Goal: Task Accomplishment & Management: Complete application form

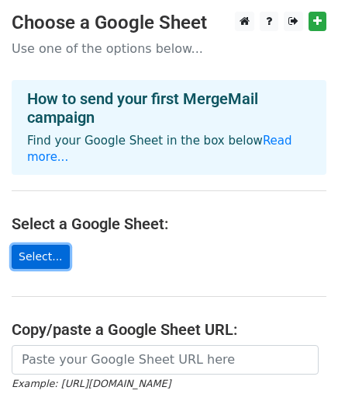
click at [47, 249] on link "Select..." at bounding box center [41, 257] width 58 height 24
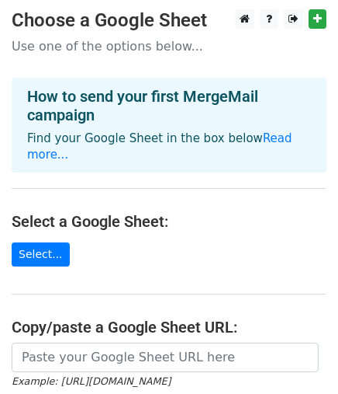
scroll to position [175, 0]
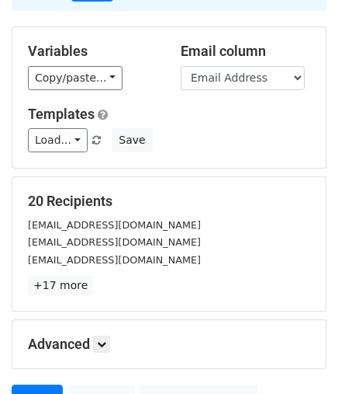
scroll to position [86, 0]
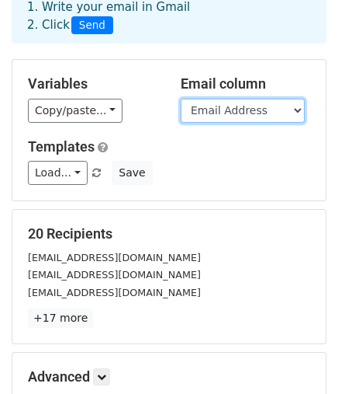
click at [227, 109] on select "Email Address Name" at bounding box center [243, 111] width 124 height 24
click at [248, 109] on select "Email Address Name" at bounding box center [243, 111] width 124 height 24
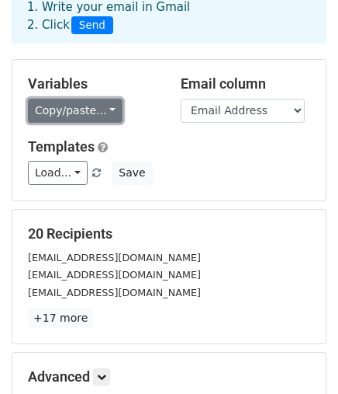
click at [91, 108] on link "Copy/paste..." at bounding box center [75, 111] width 95 height 24
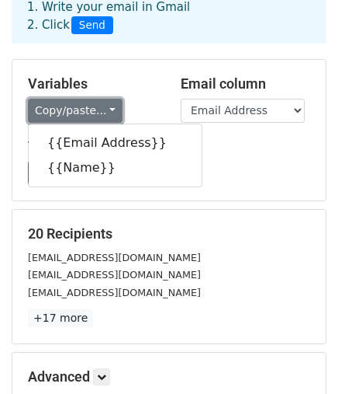
click at [91, 108] on link "Copy/paste..." at bounding box center [75, 111] width 95 height 24
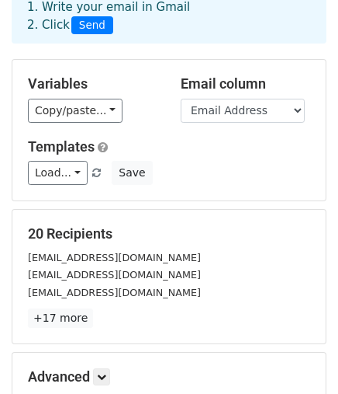
click at [151, 99] on div "Copy/paste... {{Email Address}} {{Name}}" at bounding box center [93, 111] width 130 height 24
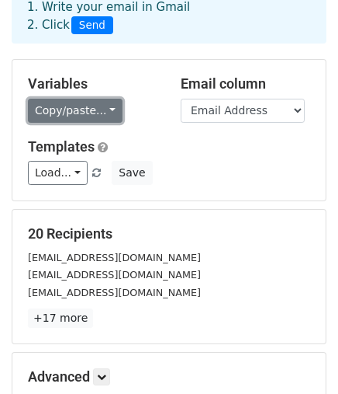
click at [108, 107] on link "Copy/paste..." at bounding box center [75, 111] width 95 height 24
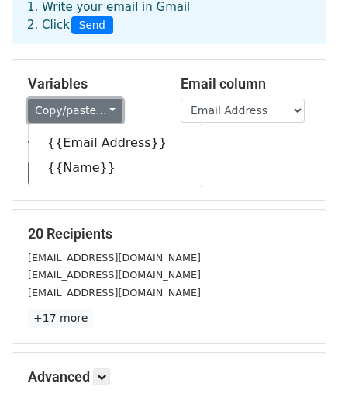
click at [106, 102] on link "Copy/paste..." at bounding box center [75, 111] width 95 height 24
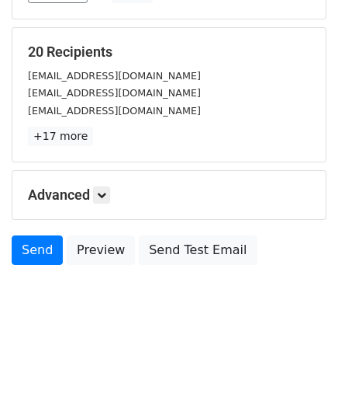
scroll to position [0, 0]
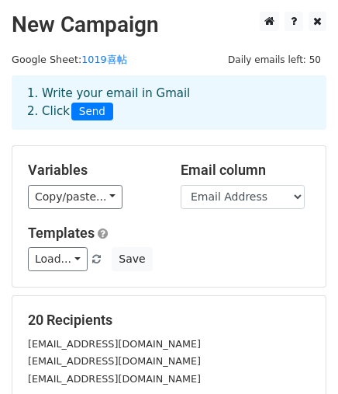
drag, startPoint x: 26, startPoint y: 165, endPoint x: 103, endPoint y: 165, distance: 76.9
click at [103, 165] on div "Variables Copy/paste... {{Email Address}} {{Name}}" at bounding box center [92, 184] width 153 height 47
copy h5 "Variables"
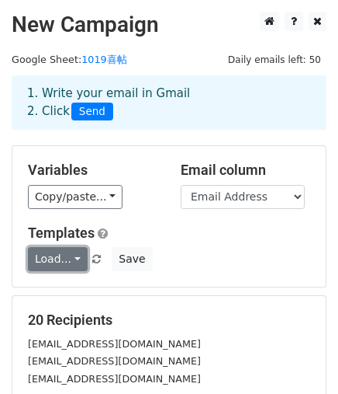
click at [56, 265] on link "Load..." at bounding box center [58, 259] width 60 height 24
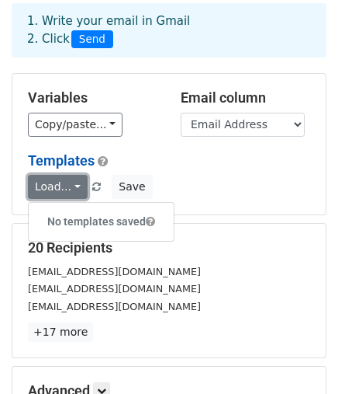
scroll to position [172, 0]
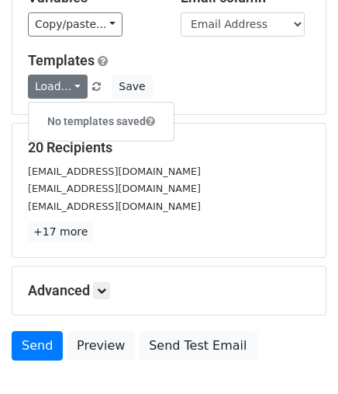
click at [162, 171] on div "sin811203@gmail.com" at bounding box center [169, 171] width 306 height 18
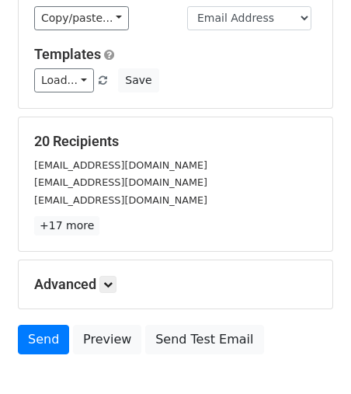
scroll to position [268, 0]
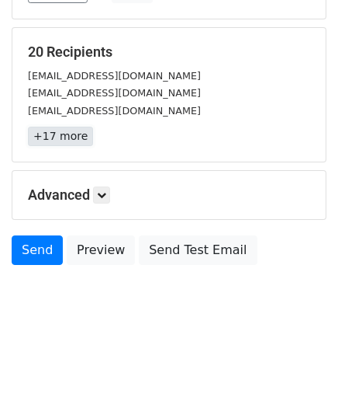
click at [78, 132] on link "+17 more" at bounding box center [60, 136] width 65 height 19
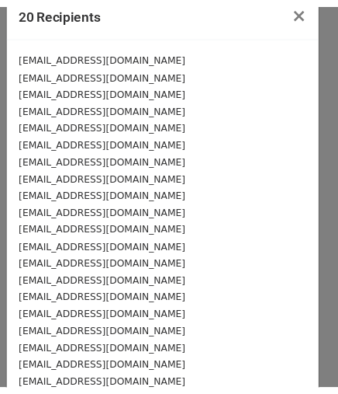
scroll to position [0, 0]
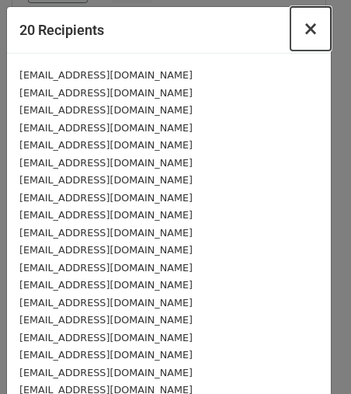
click at [303, 26] on span "×" at bounding box center [311, 29] width 16 height 22
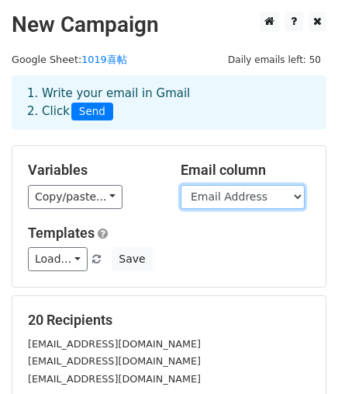
click at [258, 196] on select "Email Address Name" at bounding box center [243, 197] width 124 height 24
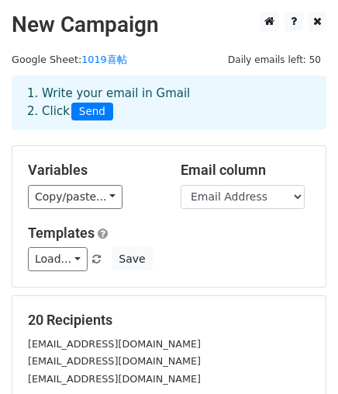
drag, startPoint x: 33, startPoint y: 167, endPoint x: 92, endPoint y: 168, distance: 59.8
click at [92, 168] on h5 "Variables" at bounding box center [93, 169] width 130 height 17
click at [73, 168] on h5 "Variables" at bounding box center [93, 169] width 130 height 17
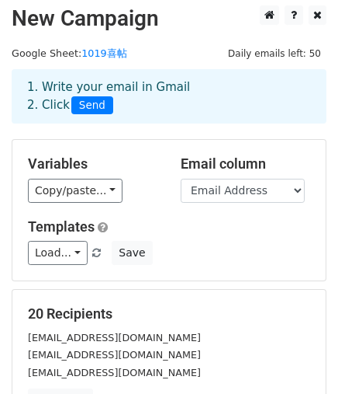
scroll to position [86, 0]
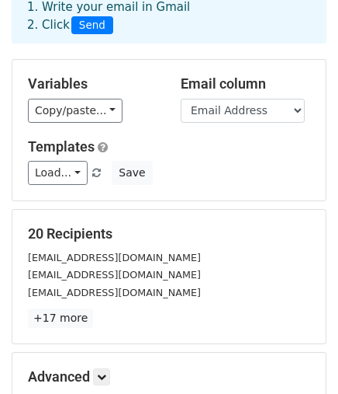
drag, startPoint x: 29, startPoint y: 79, endPoint x: 92, endPoint y: 81, distance: 63.7
click at [92, 81] on h5 "Variables" at bounding box center [93, 83] width 130 height 17
copy h5 "Variables"
drag, startPoint x: 213, startPoint y: 85, endPoint x: 283, endPoint y: 85, distance: 69.1
click at [283, 85] on div "Email column Email Address Name" at bounding box center [245, 98] width 153 height 47
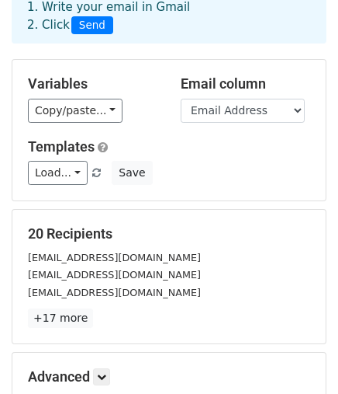
copy h5 "Email column"
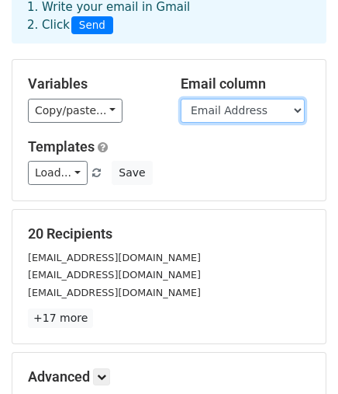
click at [255, 114] on select "Email Address Name" at bounding box center [243, 111] width 124 height 24
click at [181, 99] on select "Email Address Name" at bounding box center [243, 111] width 124 height 24
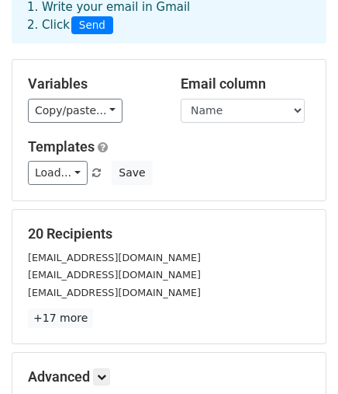
click at [252, 157] on div "Templates Load... No templates saved Save" at bounding box center [169, 161] width 306 height 47
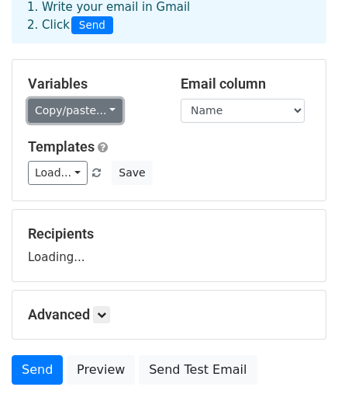
click at [82, 107] on link "Copy/paste..." at bounding box center [75, 111] width 95 height 24
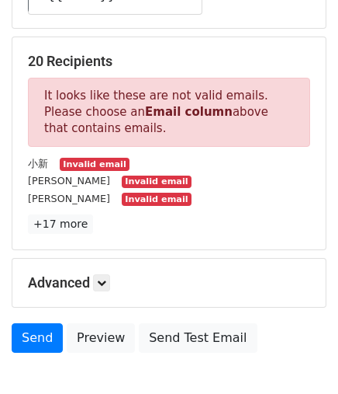
scroll to position [172, 0]
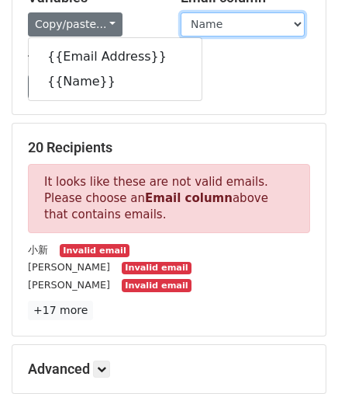
click at [238, 29] on select "Email Address Name" at bounding box center [243, 24] width 124 height 24
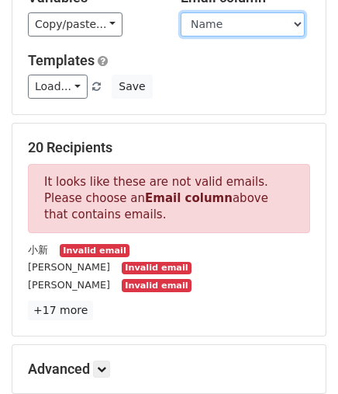
select select "Email Address"
click at [181, 12] on select "Email Address Name" at bounding box center [243, 24] width 124 height 24
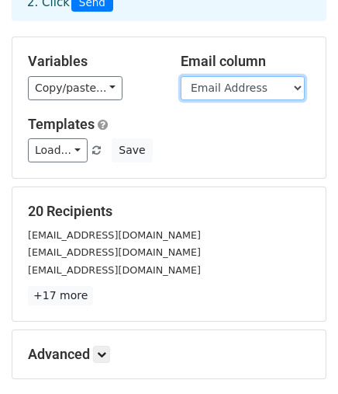
scroll to position [86, 0]
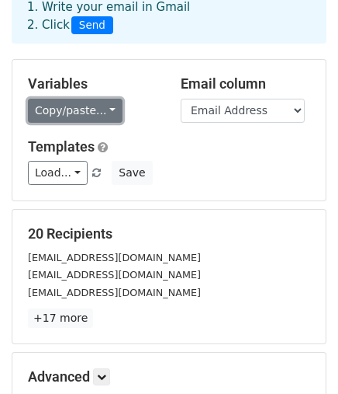
click at [68, 113] on link "Copy/paste..." at bounding box center [75, 111] width 95 height 24
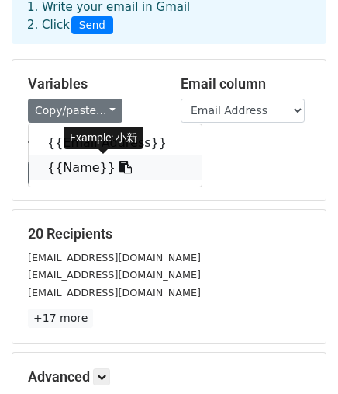
click at [73, 165] on link "{{Name}}" at bounding box center [115, 167] width 173 height 25
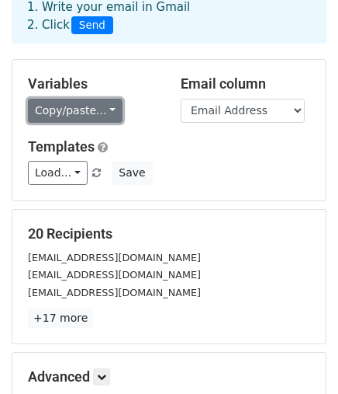
click at [100, 106] on link "Copy/paste..." at bounding box center [75, 111] width 95 height 24
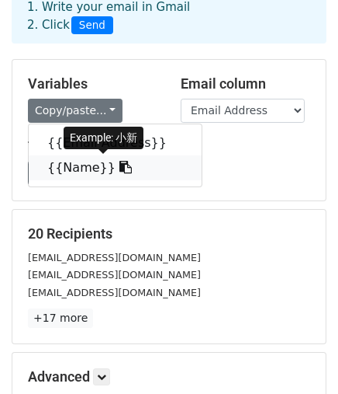
click at [120, 165] on icon at bounding box center [126, 167] width 12 height 12
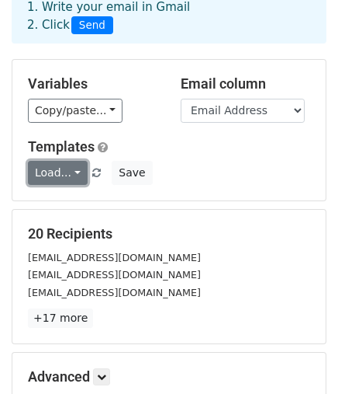
click at [65, 172] on link "Load..." at bounding box center [58, 173] width 60 height 24
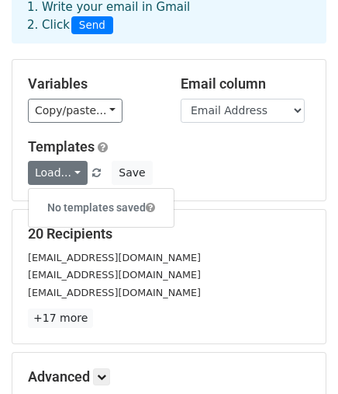
click at [147, 203] on span at bounding box center [150, 207] width 9 height 11
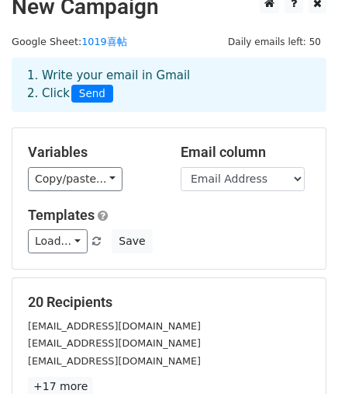
scroll to position [0, 0]
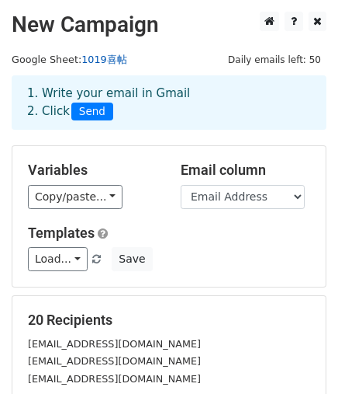
click at [96, 59] on link "1019喜帖" at bounding box center [104, 60] width 45 height 12
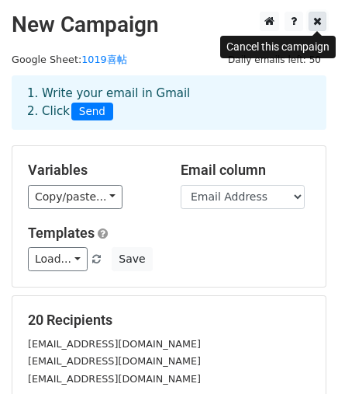
click at [319, 19] on icon at bounding box center [318, 21] width 9 height 11
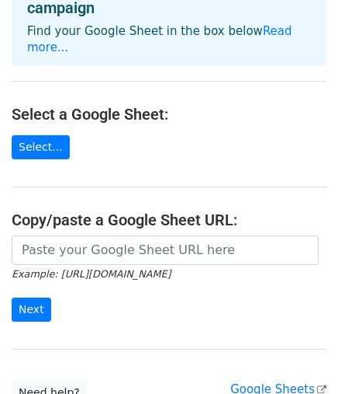
scroll to position [172, 0]
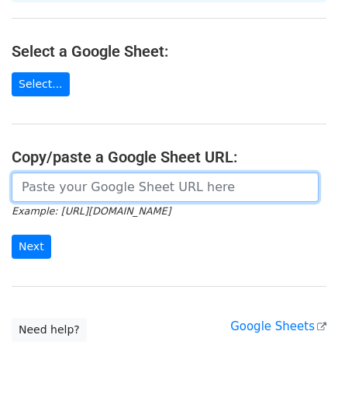
click at [115, 189] on input "url" at bounding box center [165, 186] width 307 height 29
paste input "https://docs.google.com/spreadsheets/d/1OpAAXAHwAwHoTd0kwiL__RuzjaA6yDHDdFw-J__…"
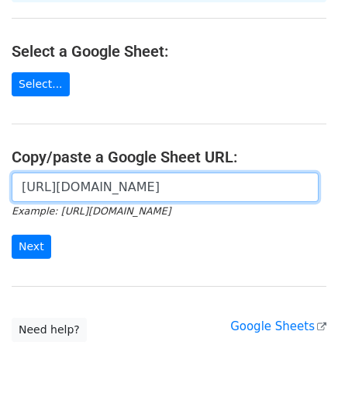
scroll to position [0, 509]
type input "https://docs.google.com/spreadsheets/d/1OpAAXAHwAwHoTd0kwiL__RuzjaA6yDHDdFw-J__…"
click at [12, 234] on input "Next" at bounding box center [32, 246] width 40 height 24
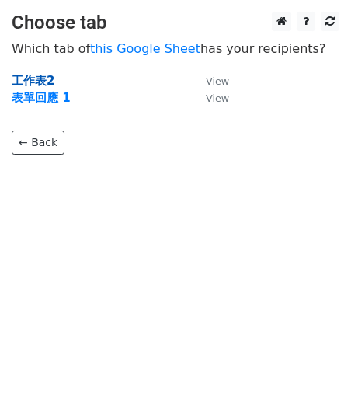
click at [39, 81] on strong "工作表2" at bounding box center [33, 81] width 43 height 14
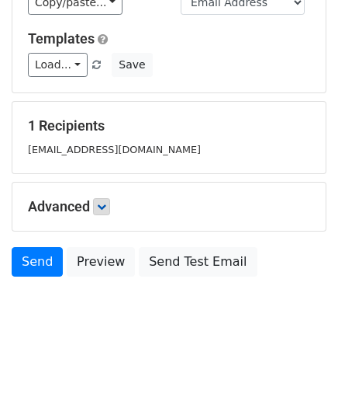
scroll to position [206, 0]
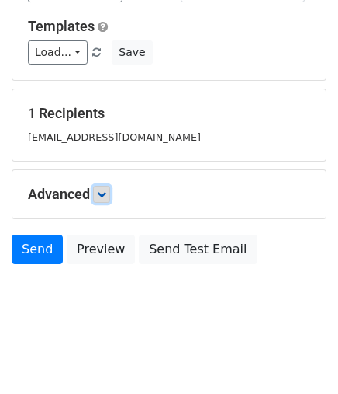
click at [99, 192] on link at bounding box center [101, 194] width 17 height 17
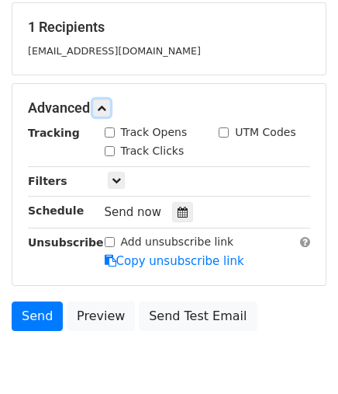
scroll to position [356, 0]
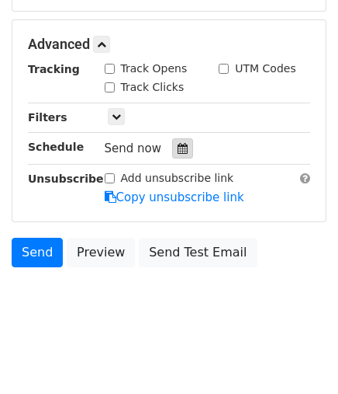
click at [179, 146] on icon at bounding box center [183, 148] width 10 height 11
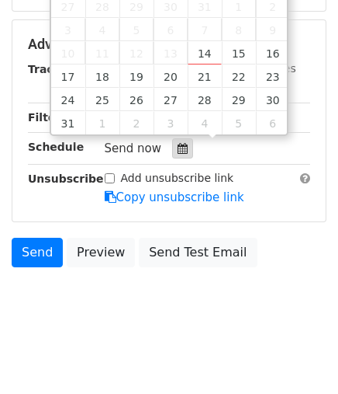
click at [181, 144] on icon at bounding box center [183, 148] width 10 height 11
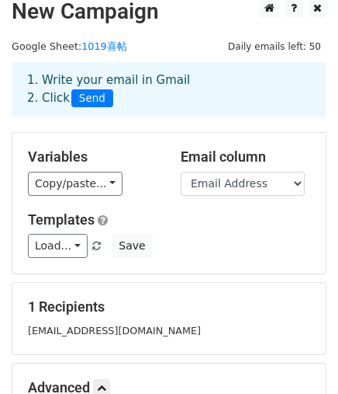
scroll to position [12, 0]
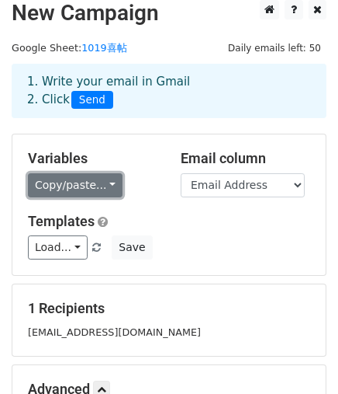
click at [87, 195] on link "Copy/paste..." at bounding box center [75, 185] width 95 height 24
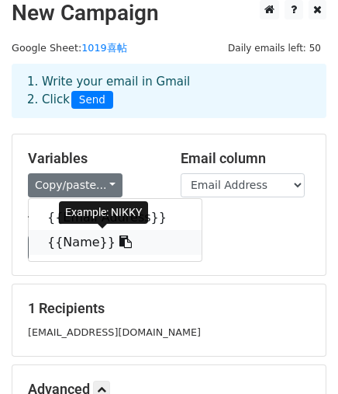
click at [86, 239] on link "{{Name}}" at bounding box center [115, 242] width 173 height 25
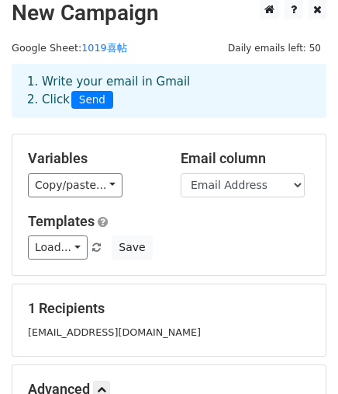
click at [153, 238] on div "Load... No templates saved Save" at bounding box center [169, 247] width 306 height 24
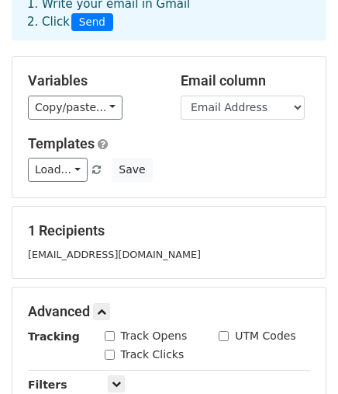
scroll to position [184, 0]
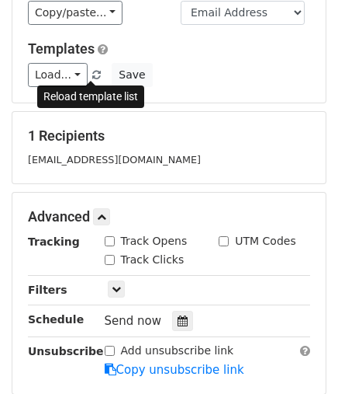
click at [92, 71] on span at bounding box center [96, 76] width 9 height 10
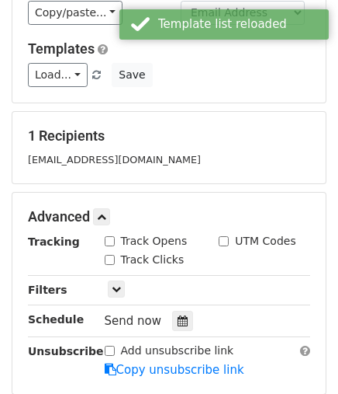
click at [113, 155] on small "[EMAIL_ADDRESS][DOMAIN_NAME]" at bounding box center [114, 160] width 173 height 12
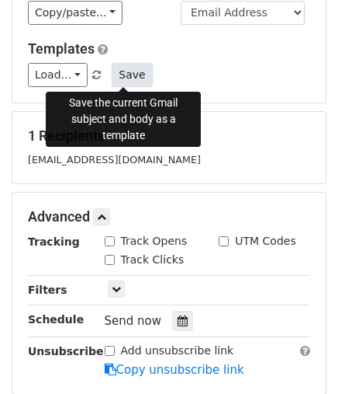
click at [124, 78] on button "Save" at bounding box center [132, 75] width 40 height 24
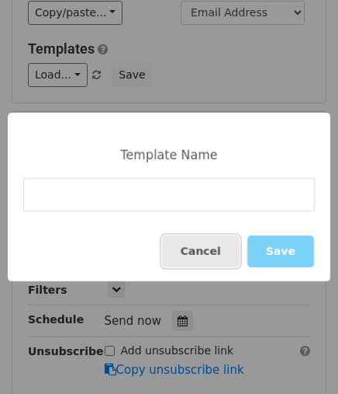
click at [225, 251] on button "Cancel" at bounding box center [201, 251] width 78 height 32
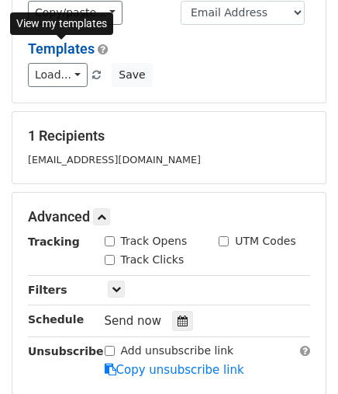
click at [28, 49] on link "Templates" at bounding box center [61, 48] width 67 height 16
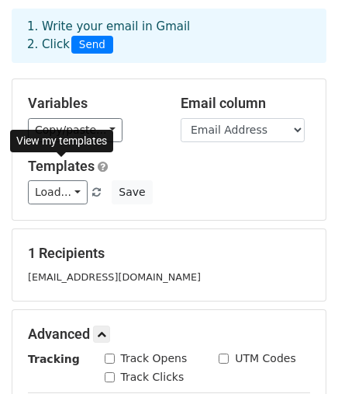
scroll to position [0, 0]
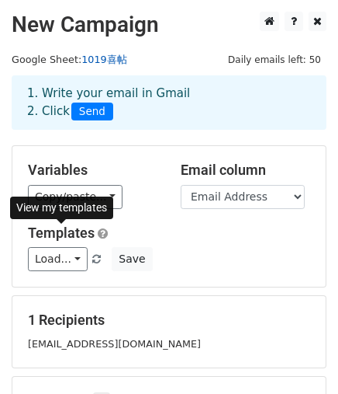
click at [110, 56] on link "1019喜帖" at bounding box center [104, 60] width 45 height 12
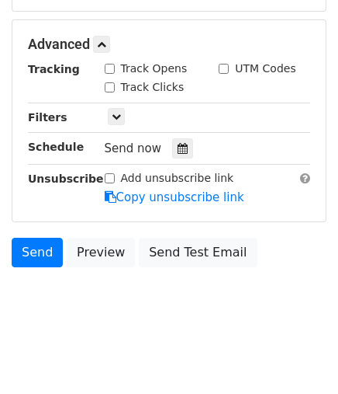
scroll to position [270, 0]
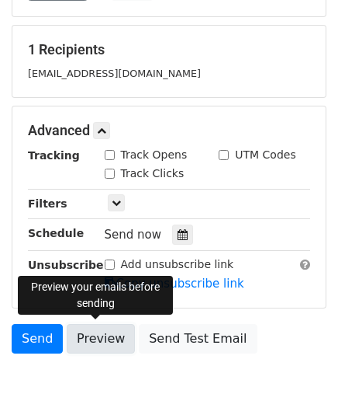
click at [103, 331] on link "Preview" at bounding box center [101, 338] width 68 height 29
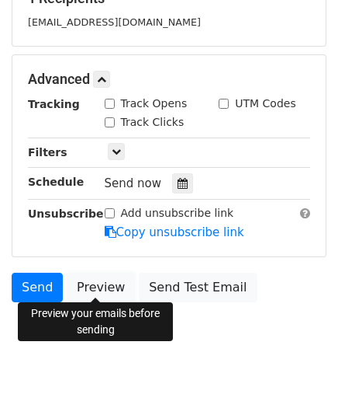
scroll to position [345, 0]
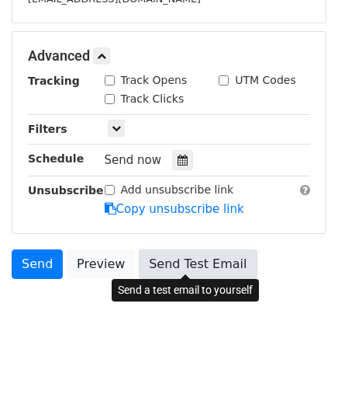
click at [197, 258] on link "Send Test Email" at bounding box center [198, 263] width 118 height 29
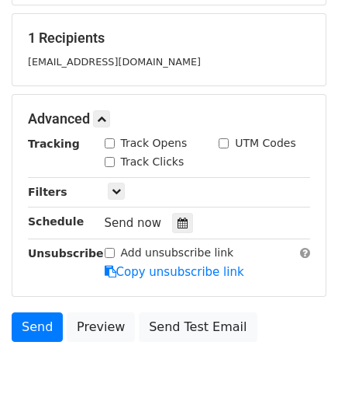
scroll to position [258, 0]
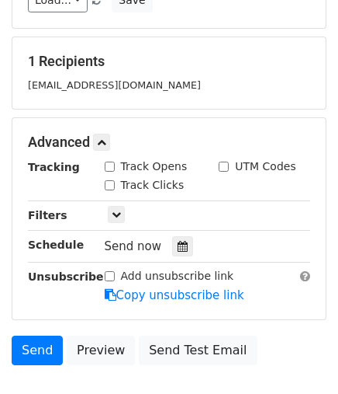
click at [102, 165] on div "Track Opens" at bounding box center [150, 167] width 115 height 19
click at [109, 164] on input "Track Opens" at bounding box center [110, 166] width 10 height 10
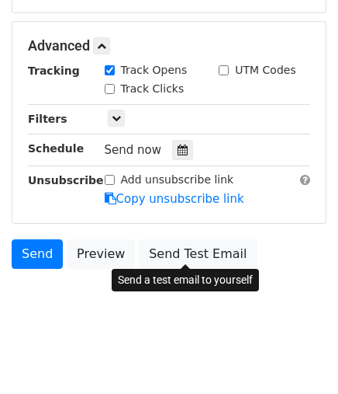
scroll to position [356, 0]
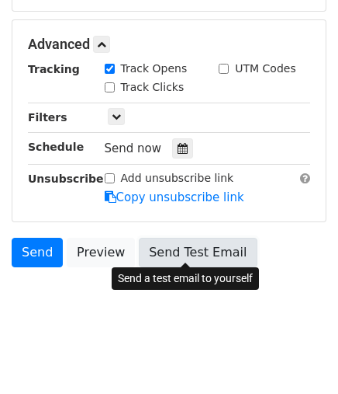
click at [184, 248] on link "Send Test Email" at bounding box center [198, 252] width 118 height 29
click at [179, 241] on link "Send Test Email" at bounding box center [198, 252] width 118 height 29
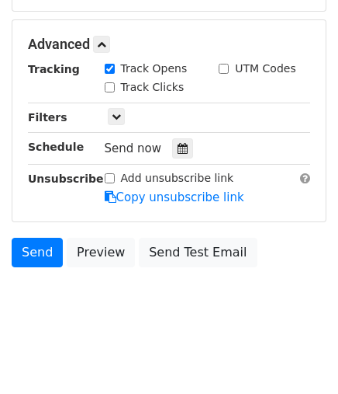
drag, startPoint x: 27, startPoint y: 45, endPoint x: 252, endPoint y: 194, distance: 269.3
click at [251, 194] on div "Advanced Tracking Track Opens UTM Codes Track Clicks Filters Only include sprea…" at bounding box center [169, 120] width 314 height 201
copy div "Advanced Tracking Track Opens UTM Codes Track Clicks Filters Only include sprea…"
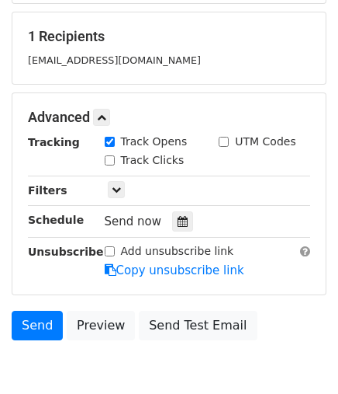
scroll to position [184, 0]
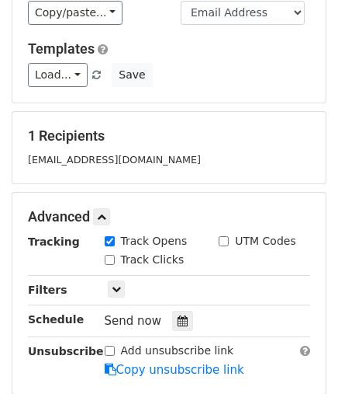
click at [109, 238] on input "Track Opens" at bounding box center [110, 241] width 10 height 10
checkbox input "false"
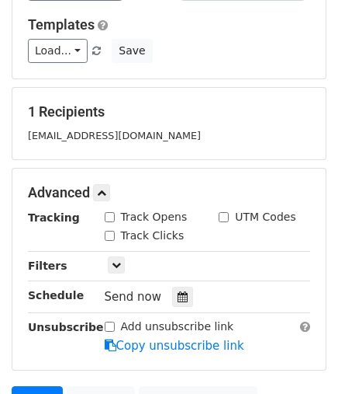
scroll to position [270, 0]
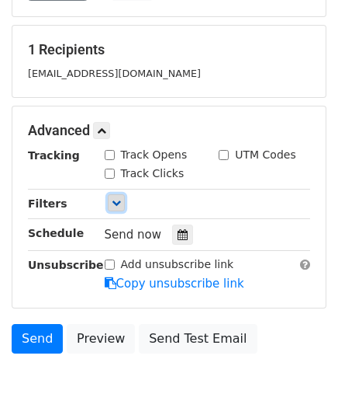
click at [118, 202] on icon at bounding box center [116, 202] width 9 height 9
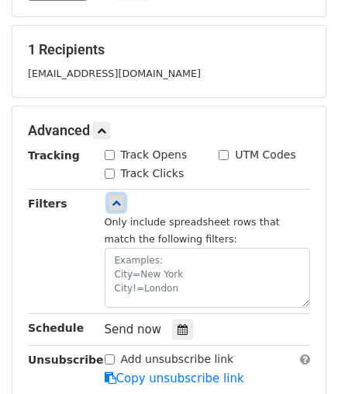
click at [115, 198] on icon at bounding box center [116, 202] width 9 height 9
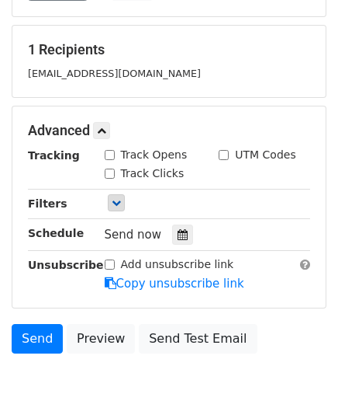
click at [239, 227] on div "Send now" at bounding box center [196, 234] width 182 height 21
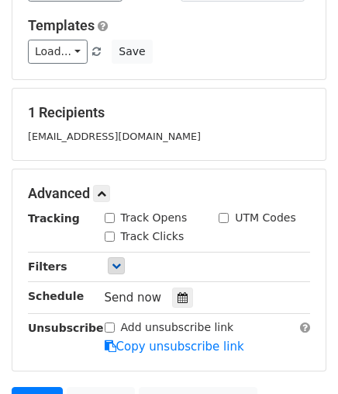
scroll to position [184, 0]
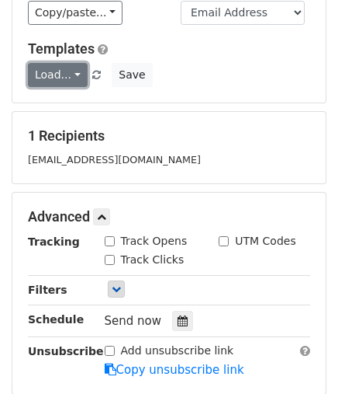
click at [71, 72] on link "Load..." at bounding box center [58, 75] width 60 height 24
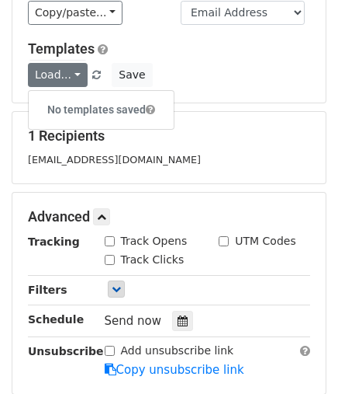
drag, startPoint x: 244, startPoint y: 67, endPoint x: 235, endPoint y: 57, distance: 13.2
click at [244, 66] on div "Load... No templates saved Save" at bounding box center [169, 75] width 306 height 24
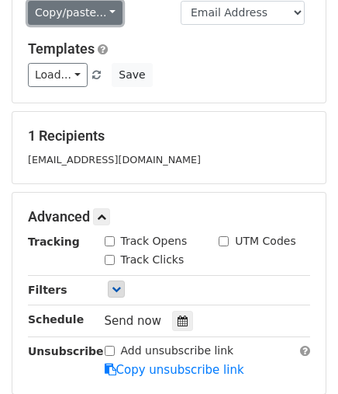
click at [106, 12] on link "Copy/paste..." at bounding box center [75, 13] width 95 height 24
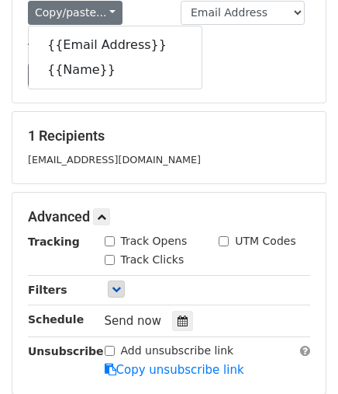
click at [255, 59] on div "Templates Load... No templates saved Save" at bounding box center [169, 63] width 306 height 47
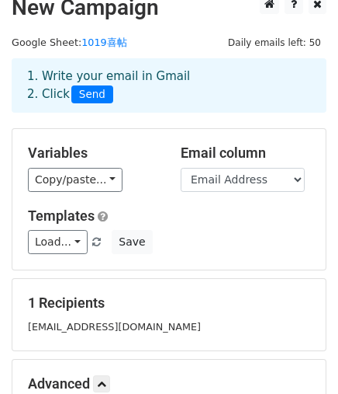
scroll to position [12, 0]
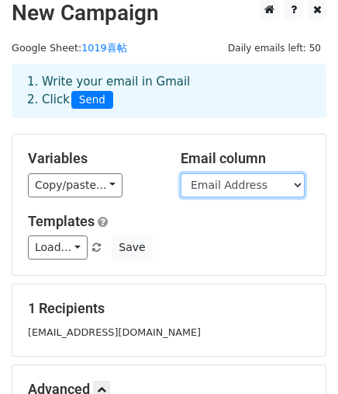
click at [264, 195] on select "Email Address Name" at bounding box center [243, 185] width 124 height 24
click at [181, 173] on select "Email Address Name" at bounding box center [243, 185] width 124 height 24
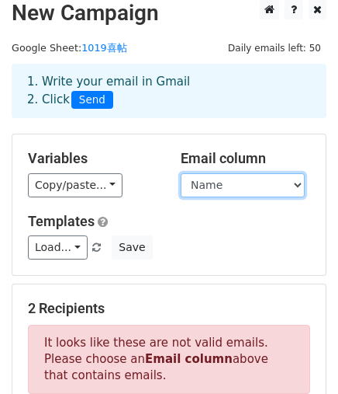
click at [236, 175] on select "Email Address Name" at bounding box center [243, 185] width 124 height 24
select select "Email Address"
click at [181, 173] on select "Email Address Name" at bounding box center [243, 185] width 124 height 24
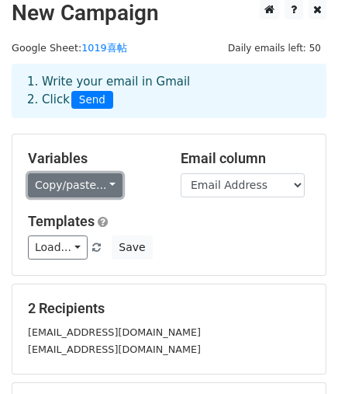
click at [86, 192] on link "Copy/paste..." at bounding box center [75, 185] width 95 height 24
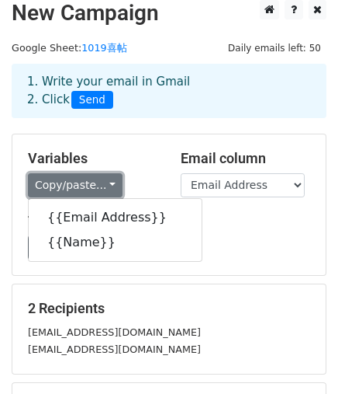
click at [87, 190] on link "Copy/paste..." at bounding box center [75, 185] width 95 height 24
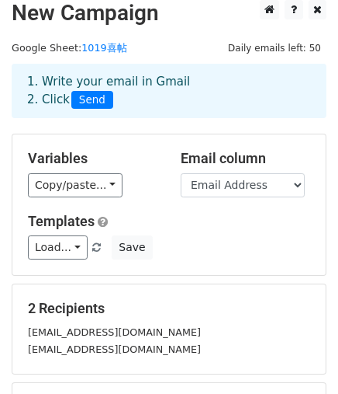
click at [190, 229] on div "Templates Load... No templates saved Save" at bounding box center [169, 236] width 306 height 47
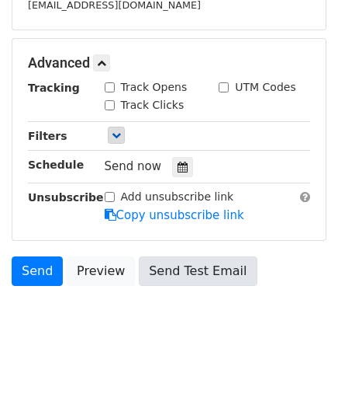
scroll to position [356, 0]
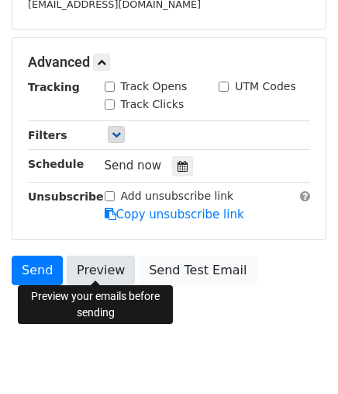
click at [96, 269] on link "Preview" at bounding box center [101, 269] width 68 height 29
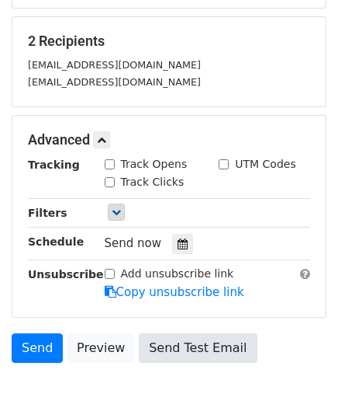
scroll to position [374, 0]
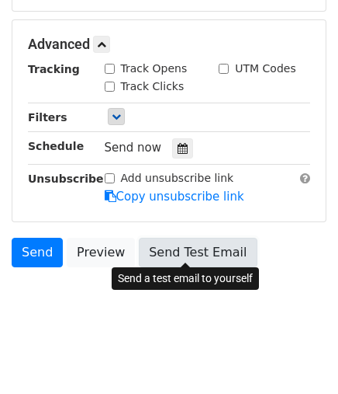
click at [191, 249] on link "Send Test Email" at bounding box center [198, 252] width 118 height 29
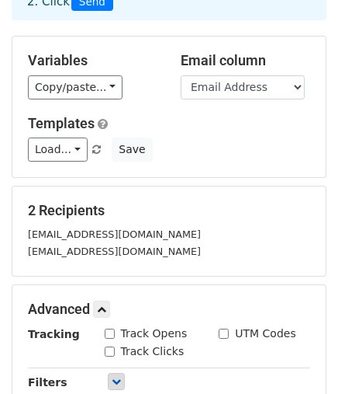
scroll to position [86, 0]
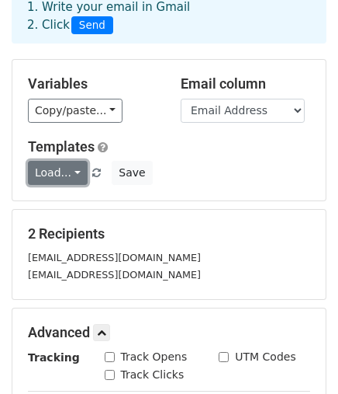
click at [60, 174] on link "Load..." at bounding box center [58, 173] width 60 height 24
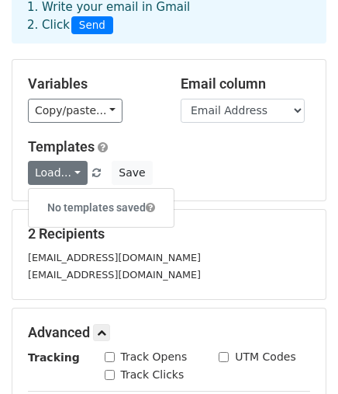
drag, startPoint x: 206, startPoint y: 182, endPoint x: 143, endPoint y: 174, distance: 63.4
click at [206, 181] on div "Load... No templates saved Save" at bounding box center [169, 173] width 306 height 24
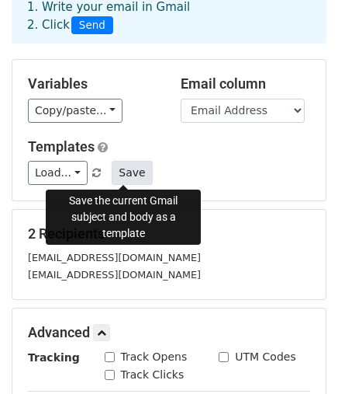
click at [125, 174] on button "Save" at bounding box center [132, 173] width 40 height 24
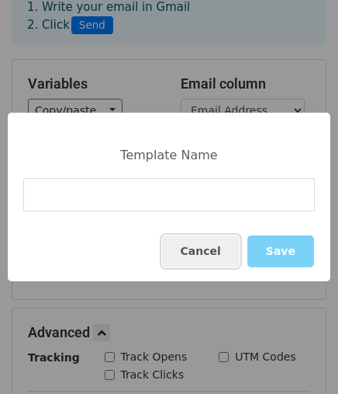
click at [213, 249] on button "Cancel" at bounding box center [201, 251] width 78 height 32
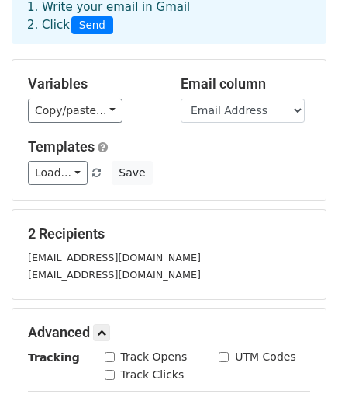
click at [267, 184] on div "Variables Copy/paste... {{Email Address}} {{Name}} Email column Email Address N…" at bounding box center [169, 130] width 314 height 141
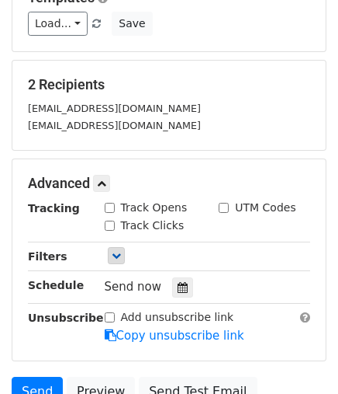
scroll to position [258, 0]
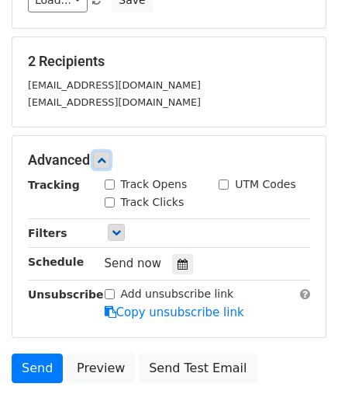
click at [109, 157] on link at bounding box center [101, 159] width 17 height 17
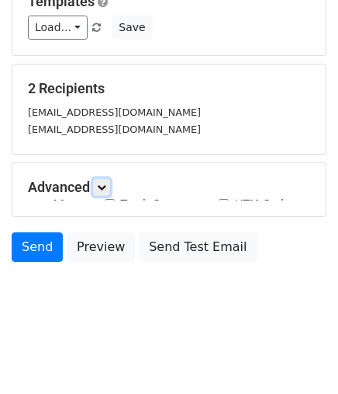
scroll to position [224, 0]
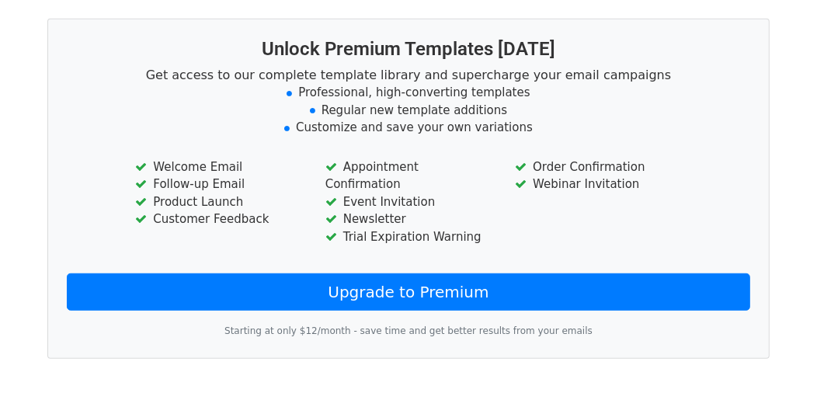
scroll to position [550, 0]
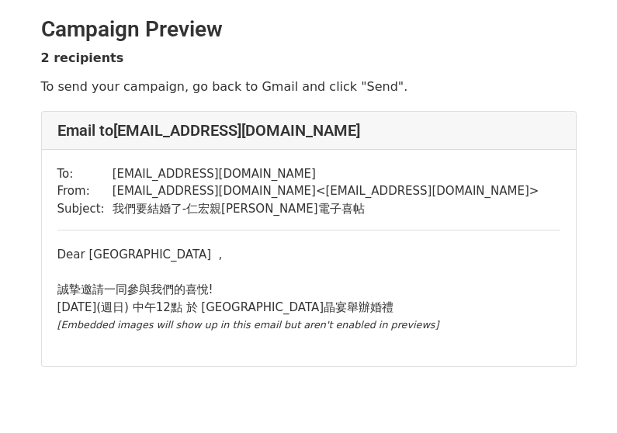
scroll to position [71, 0]
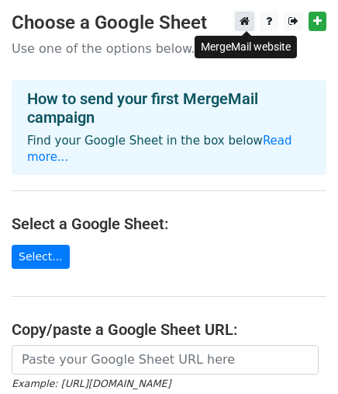
click at [243, 21] on icon at bounding box center [245, 21] width 10 height 11
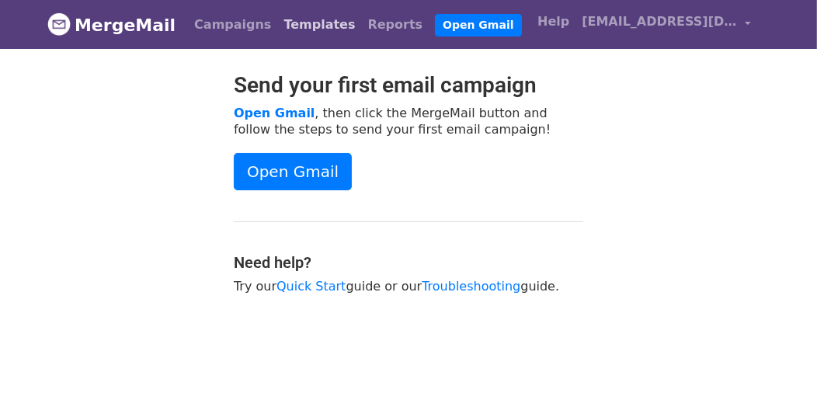
click at [304, 16] on link "Templates" at bounding box center [319, 24] width 84 height 31
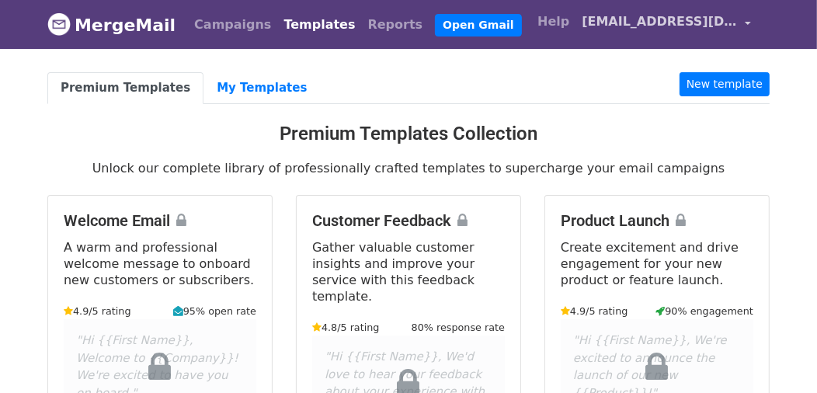
click at [733, 26] on span "[EMAIL_ADDRESS][DOMAIN_NAME]" at bounding box center [658, 21] width 155 height 19
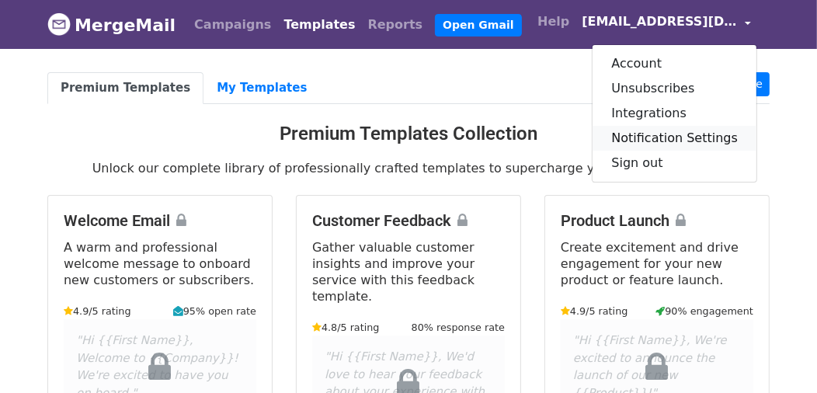
click at [692, 138] on link "Notification Settings" at bounding box center [674, 138] width 164 height 25
